Goal: Book appointment/travel/reservation

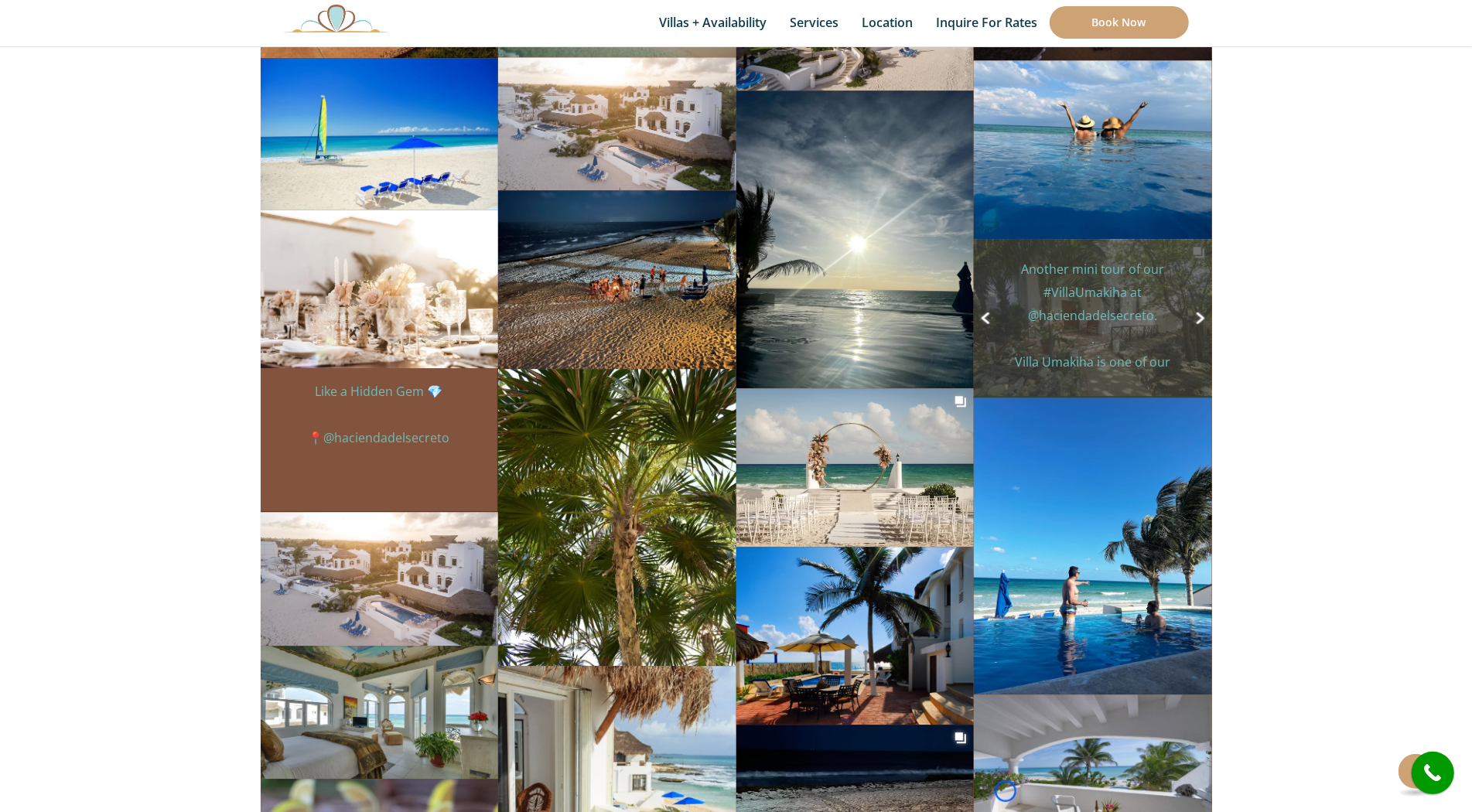
scroll to position [7113, 0]
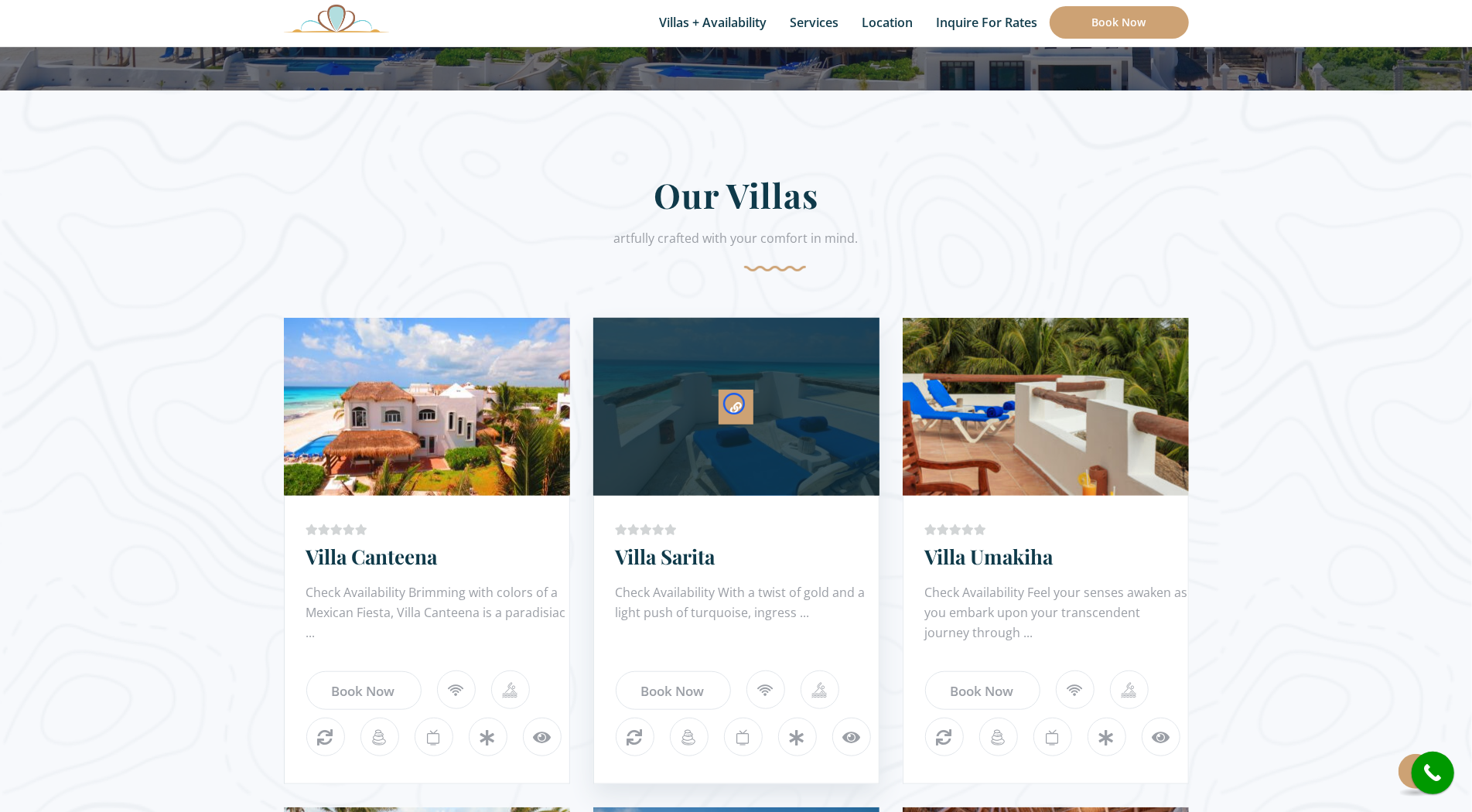
click at [734, 404] on icon at bounding box center [736, 408] width 12 height 12
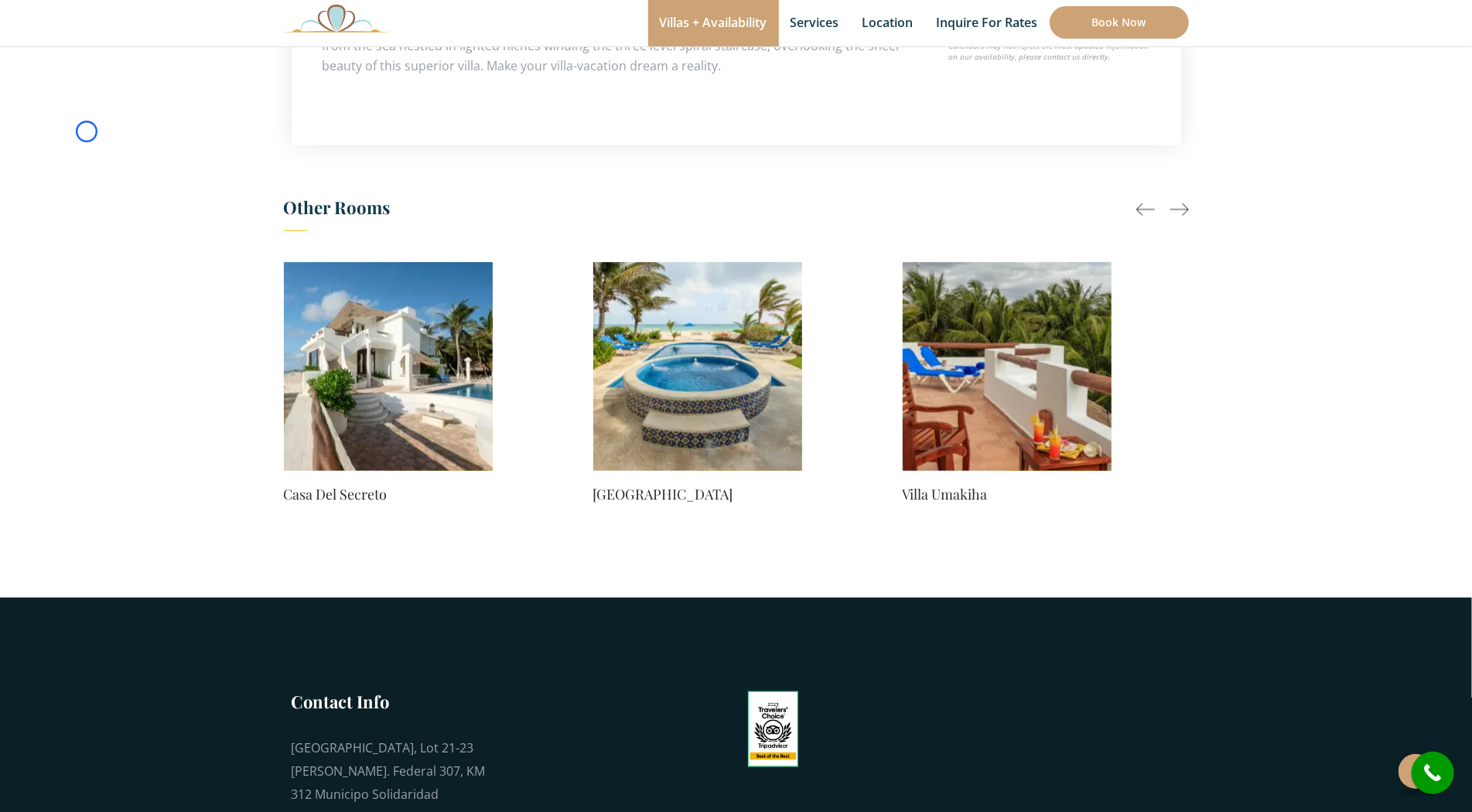
scroll to position [1096, 0]
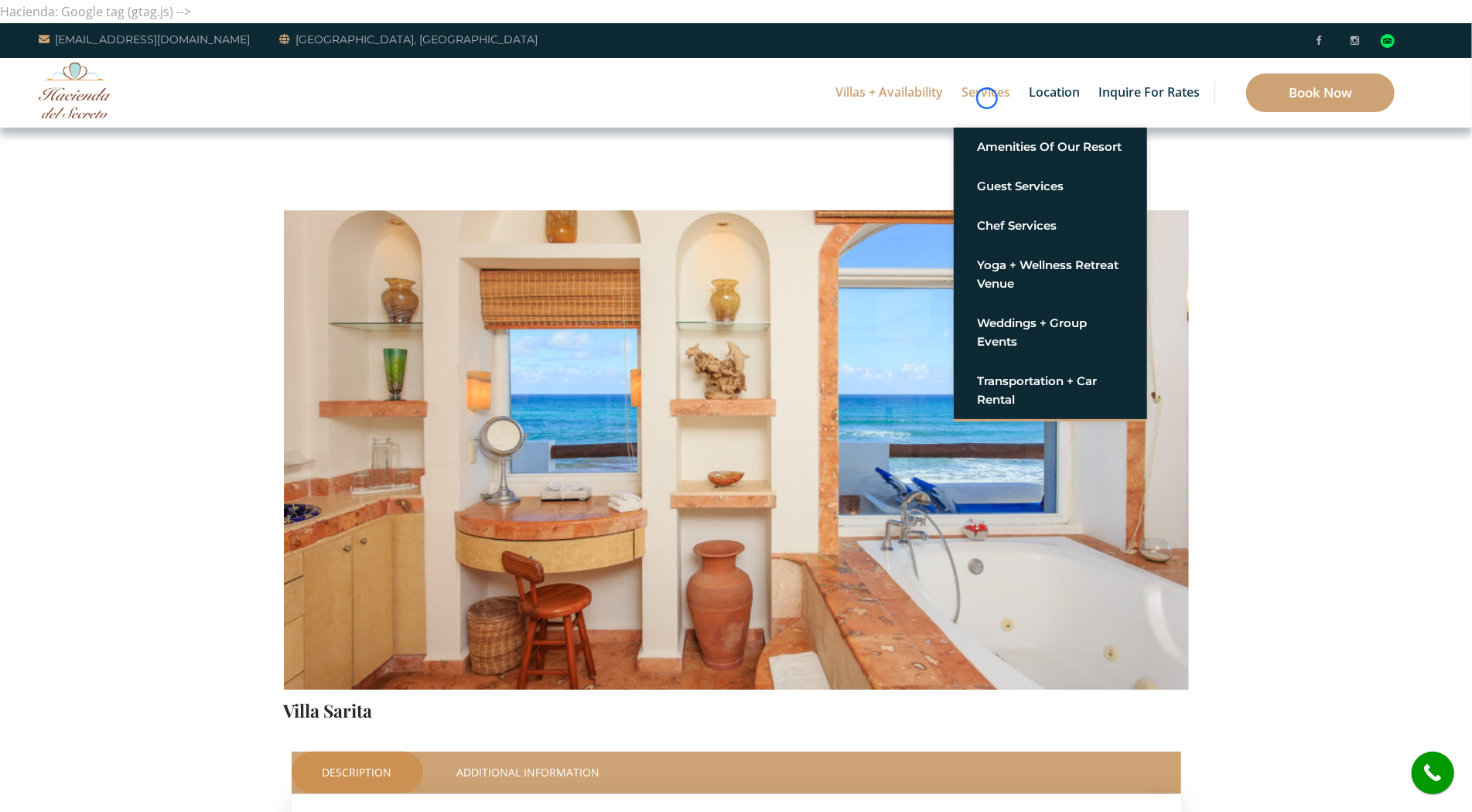
click at [987, 98] on link "Services" at bounding box center [986, 93] width 64 height 70
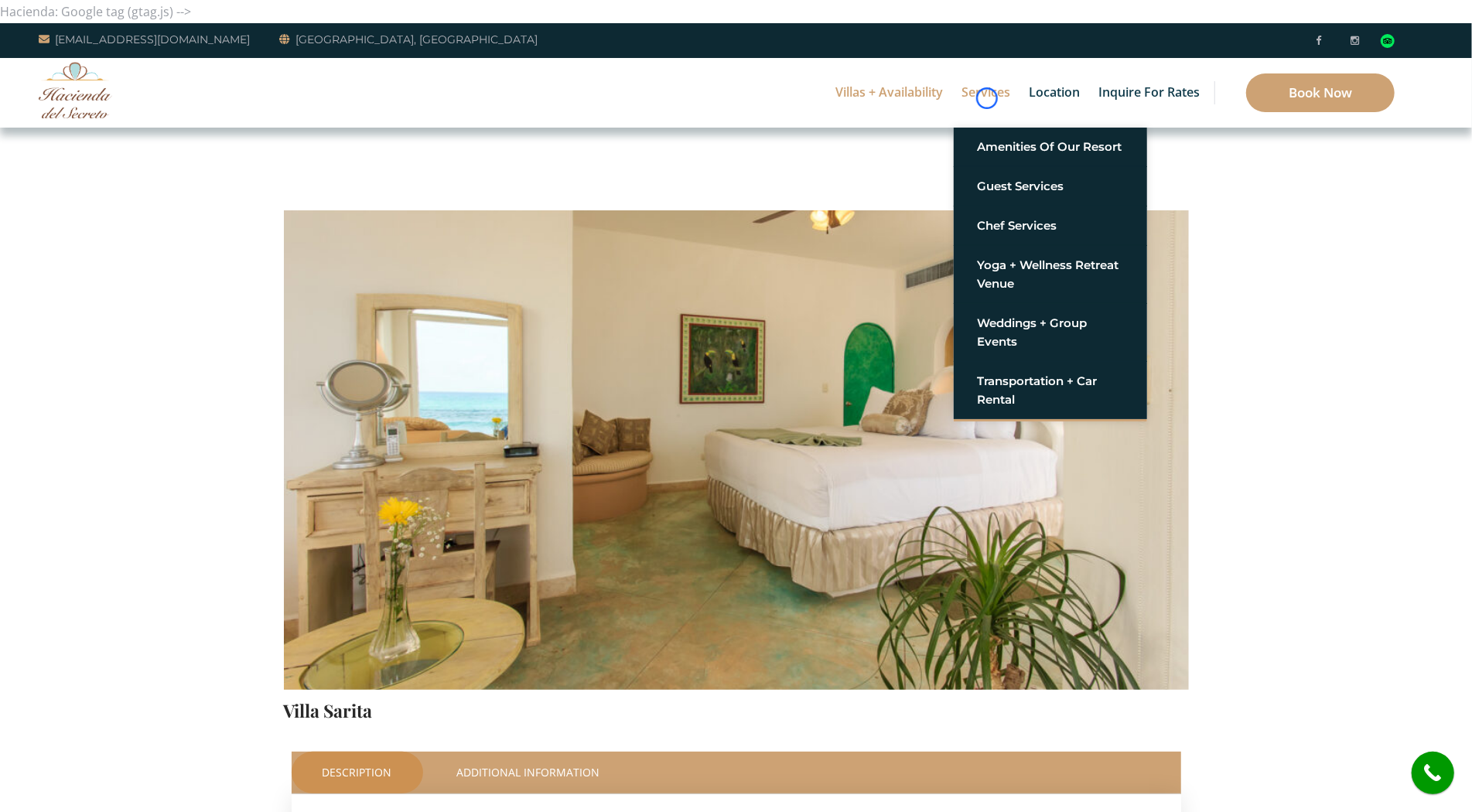
click at [987, 98] on link "Services" at bounding box center [986, 93] width 64 height 70
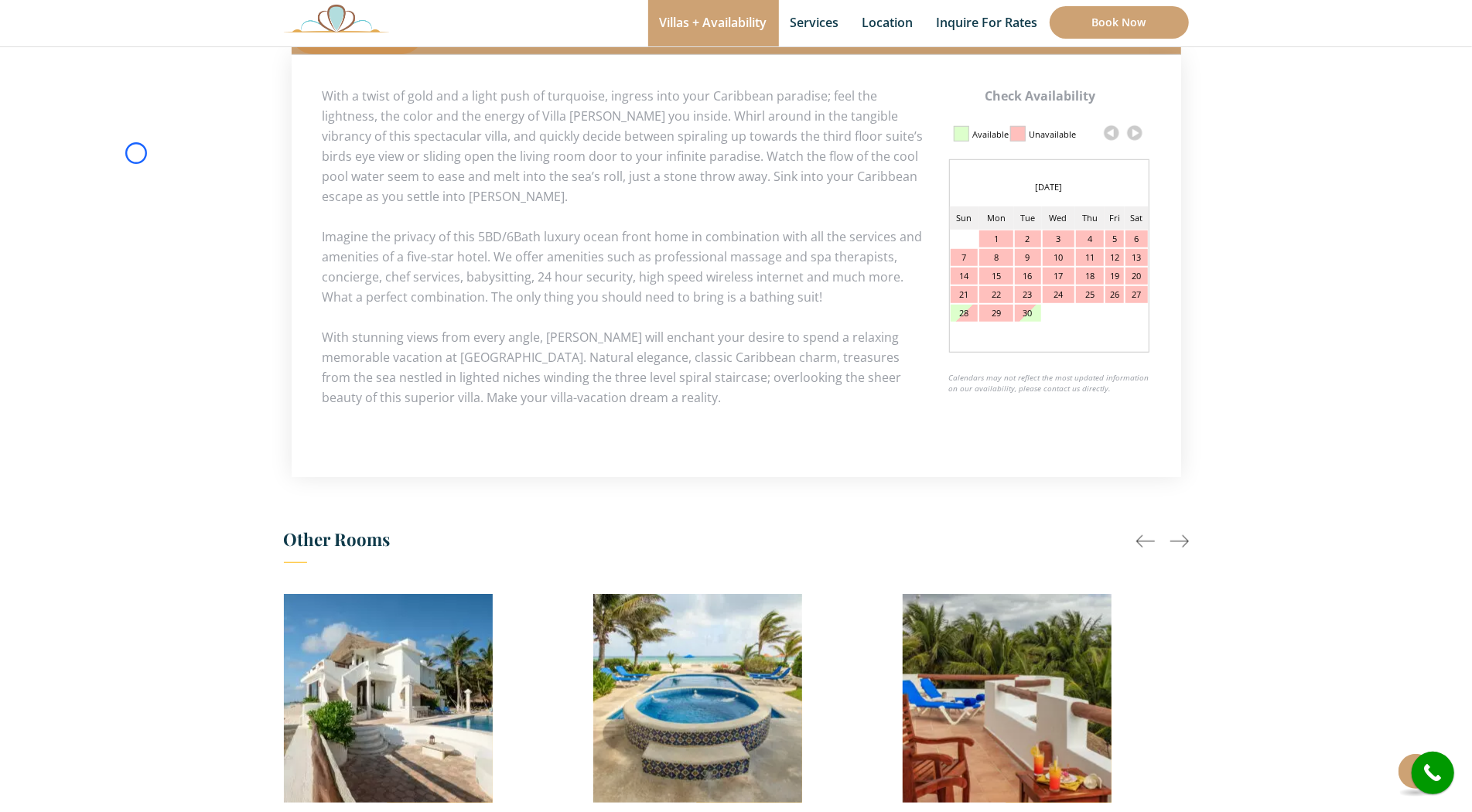
scroll to position [766, 0]
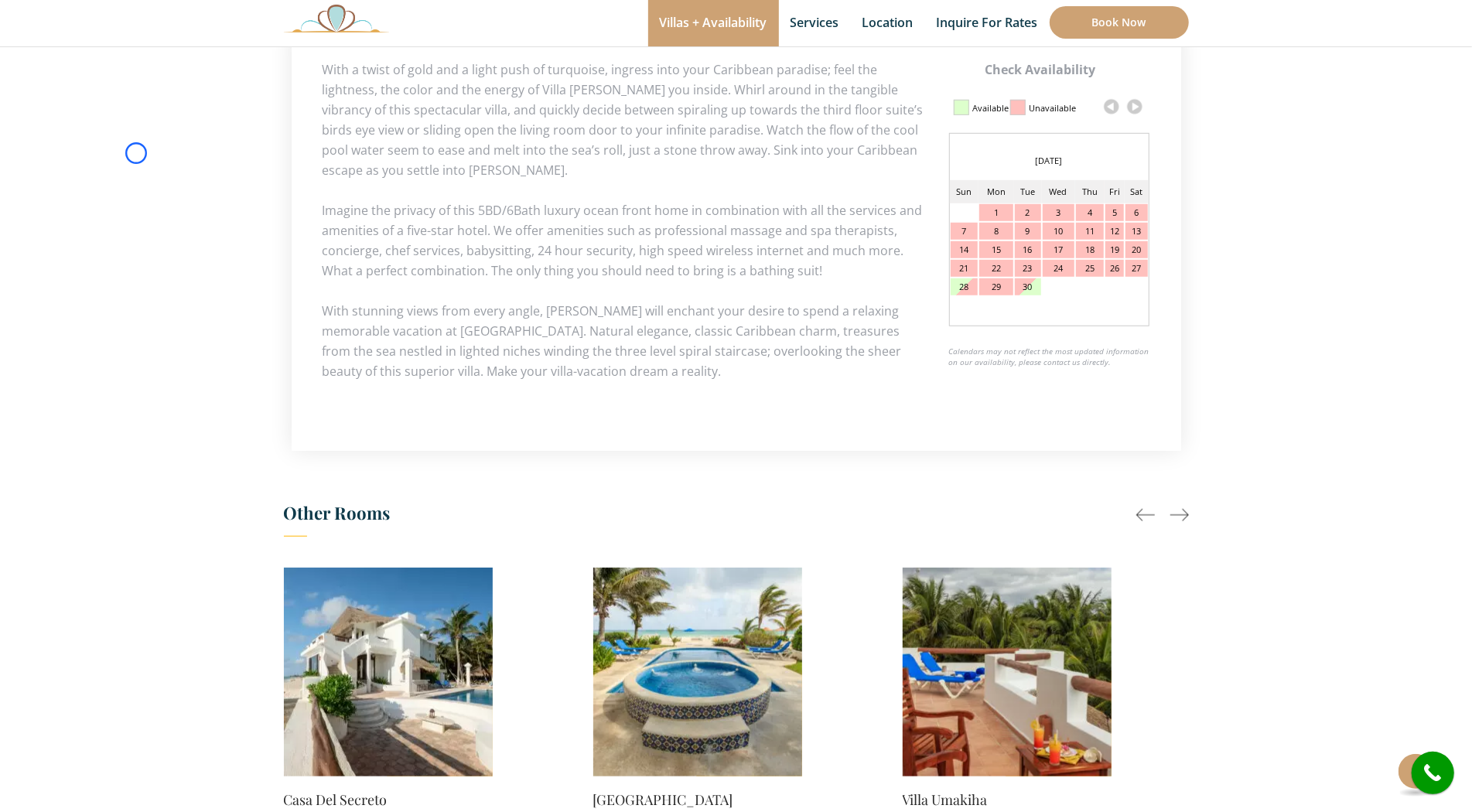
click at [136, 153] on section "Check Availability This Room Villa Sarita Price Starting From: $1,215.0 Night D…" at bounding box center [736, 133] width 1472 height 1541
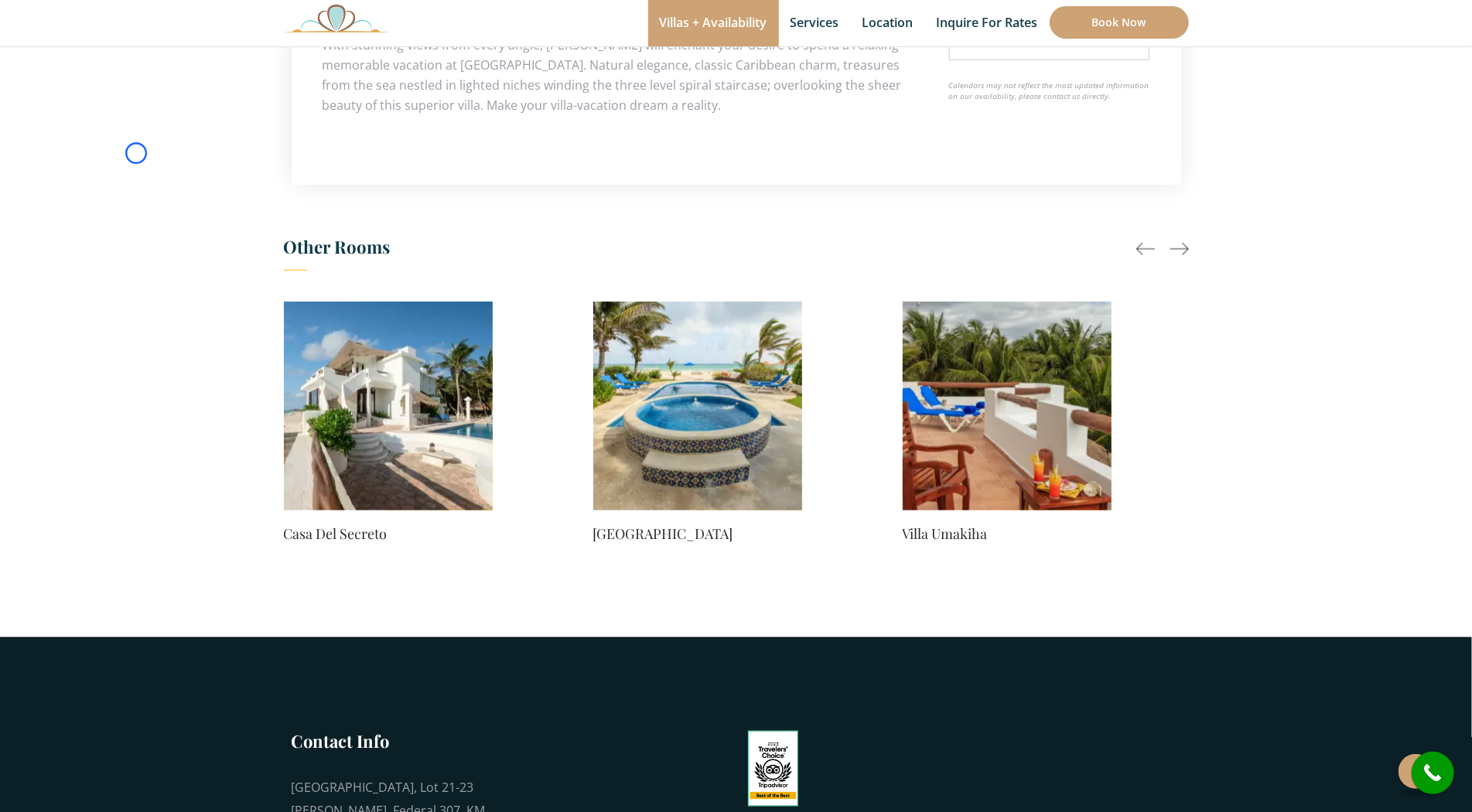
scroll to position [0, 271]
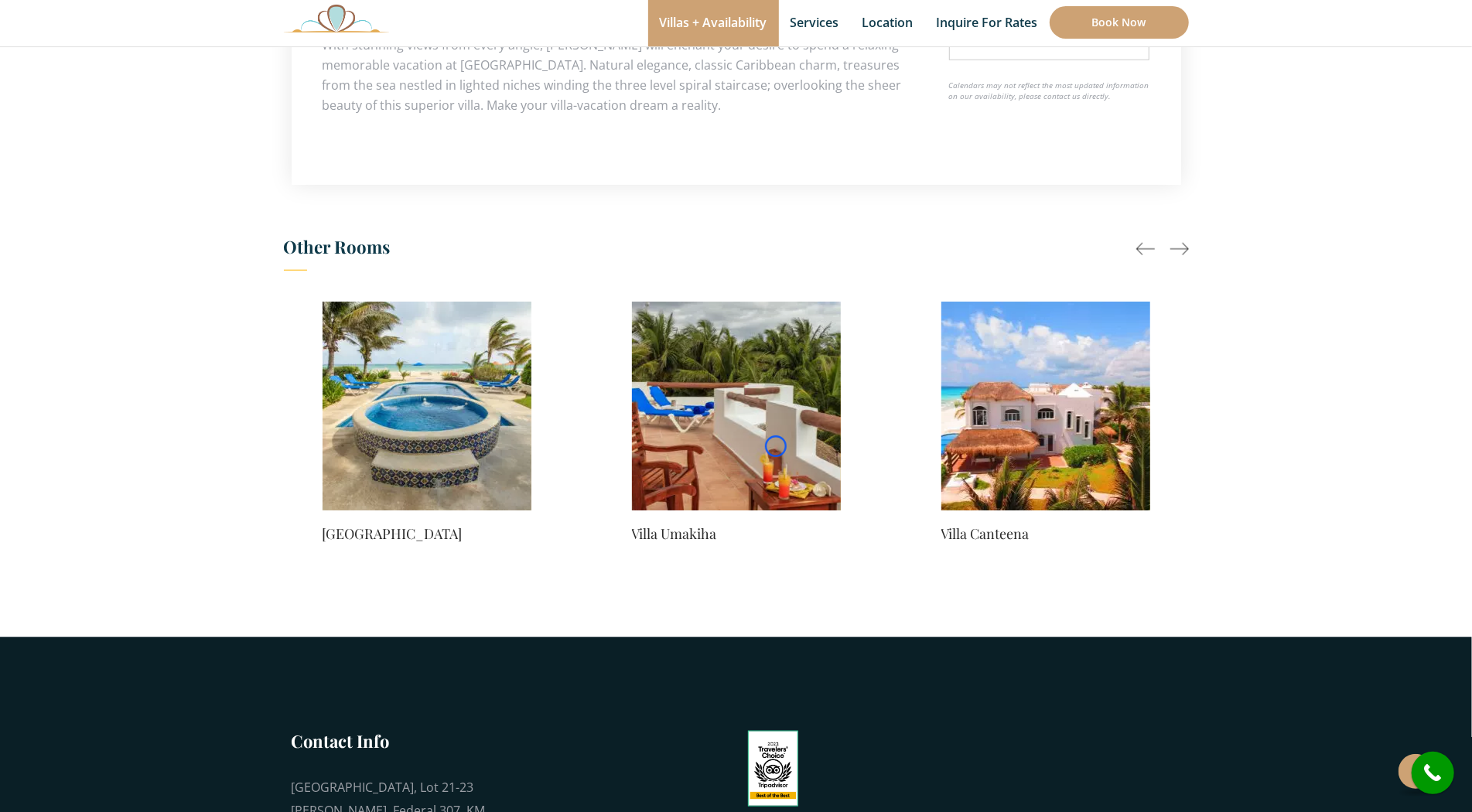
click at [776, 446] on img at bounding box center [736, 406] width 209 height 209
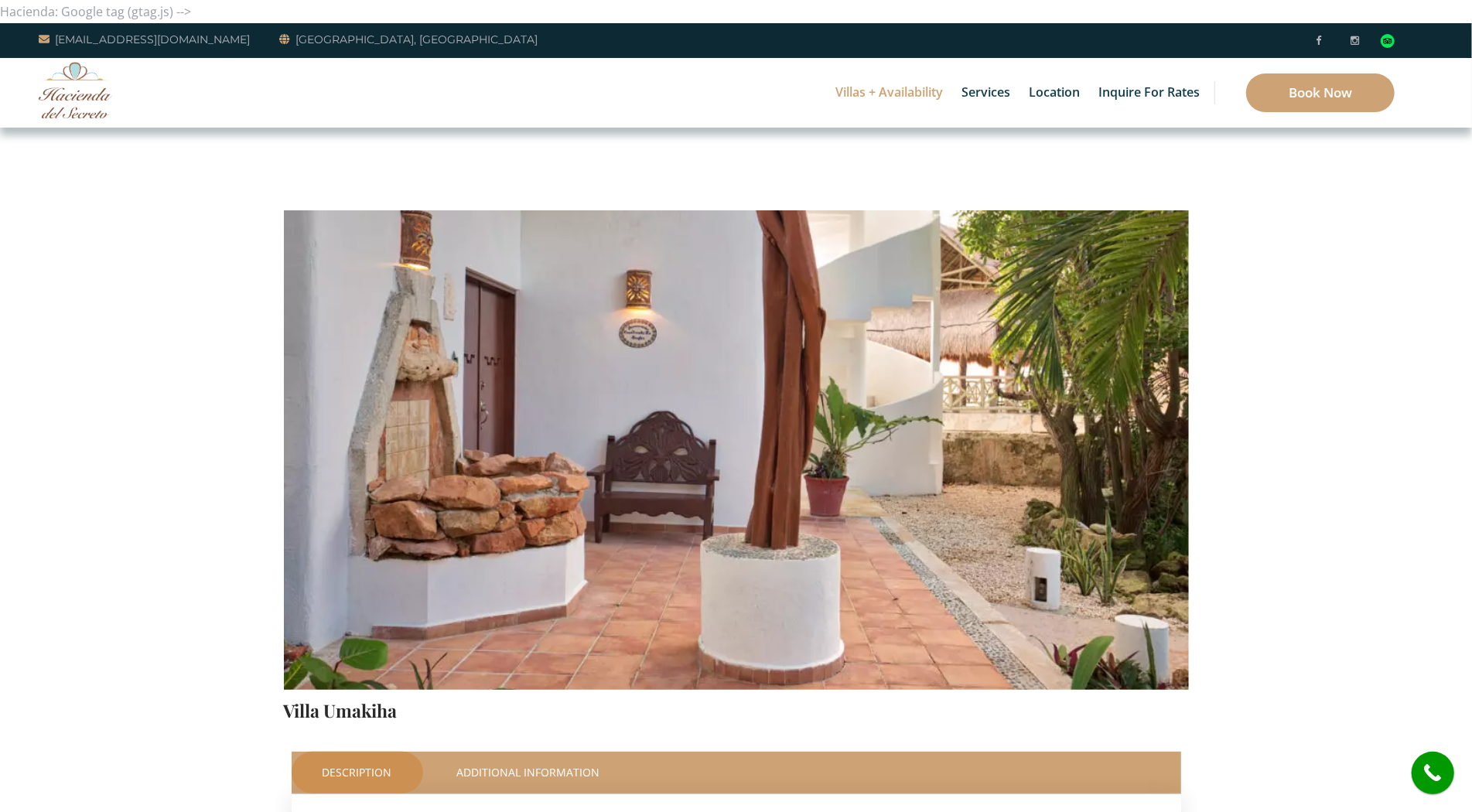
click at [146, 113] on div "Villas + Availability 6 Bedrooms Casa del Secreto 5 Bedrooms Villa Sarita Villa…" at bounding box center [736, 93] width 1472 height 70
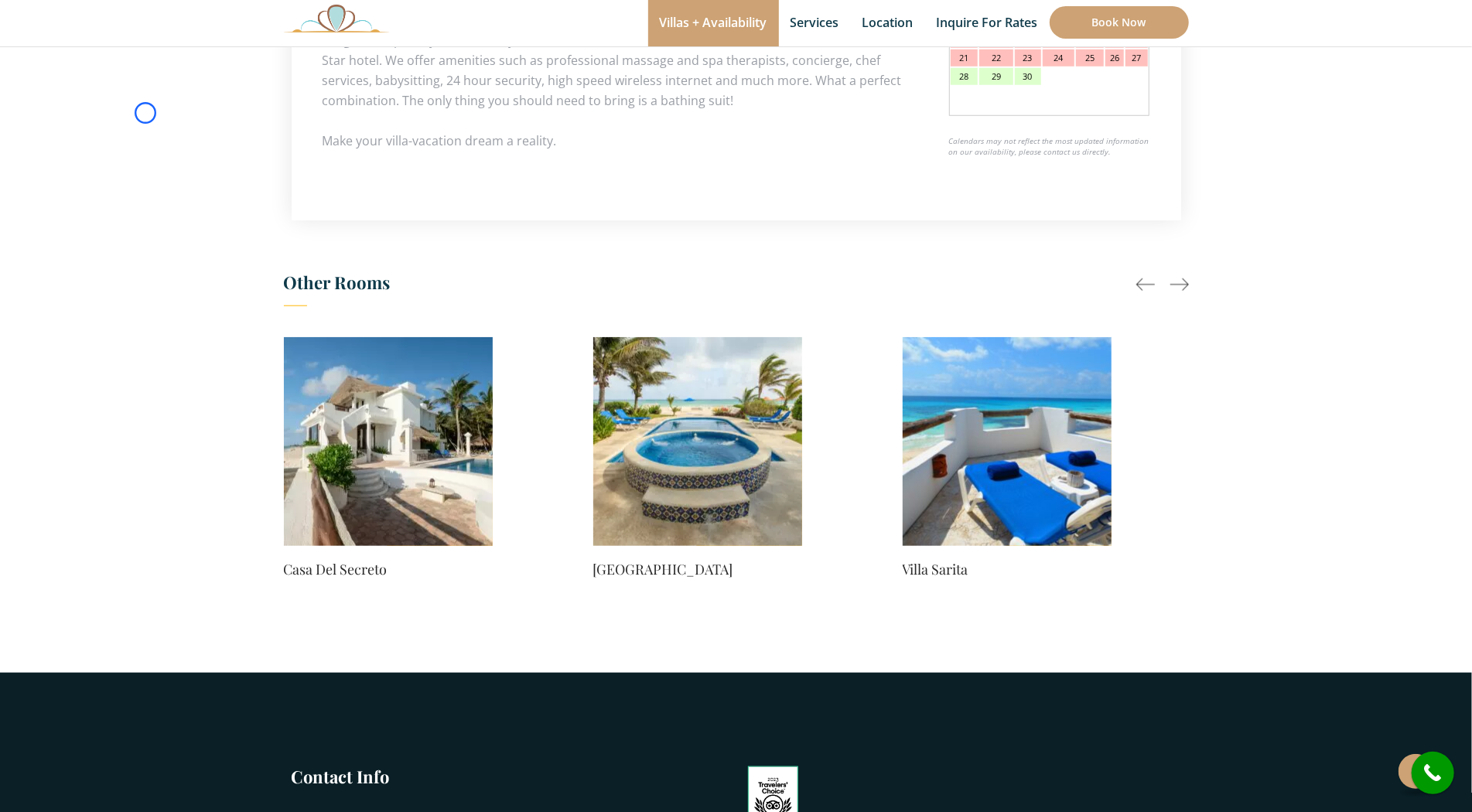
scroll to position [1004, 0]
